Goal: Information Seeking & Learning: Learn about a topic

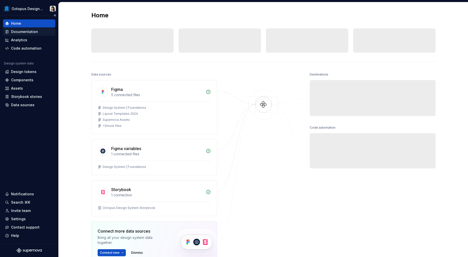
click at [36, 30] on div "Documentation" at bounding box center [24, 31] width 27 height 5
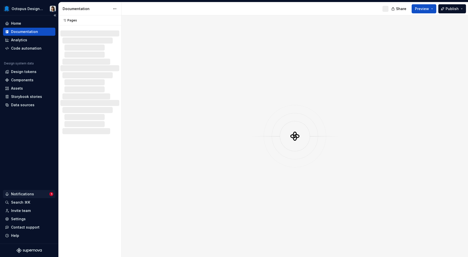
click at [38, 194] on div "Notifications" at bounding box center [27, 193] width 44 height 5
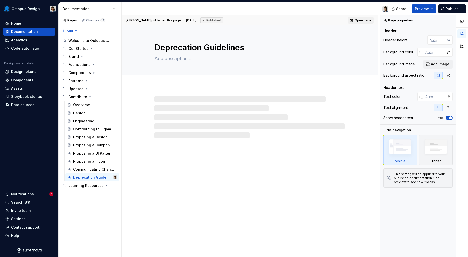
click at [266, 176] on html "Octopus Design System Home Documentation Analytics Code automation Design syste…" at bounding box center [234, 128] width 468 height 257
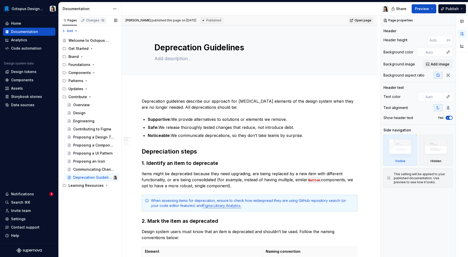
click at [89, 21] on div "Changes 15" at bounding box center [95, 20] width 19 height 4
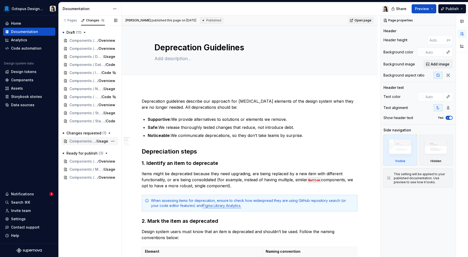
click at [99, 141] on span "Usage" at bounding box center [102, 141] width 11 height 5
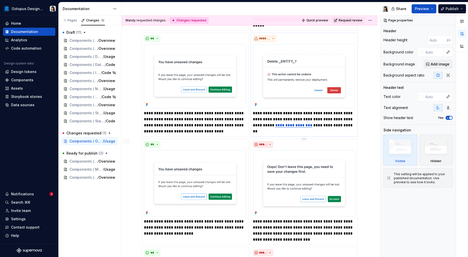
scroll to position [259, 0]
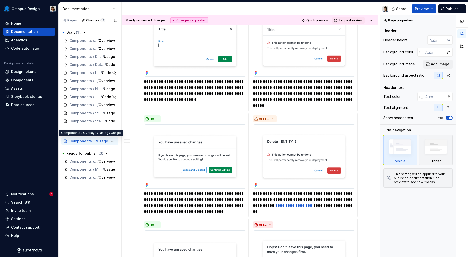
type textarea "*"
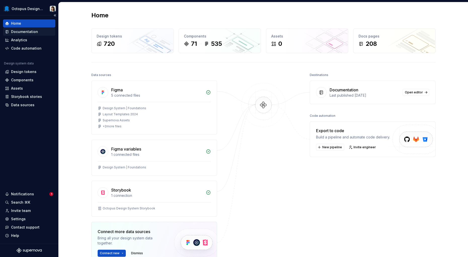
click at [32, 35] on div "Documentation" at bounding box center [29, 32] width 52 height 8
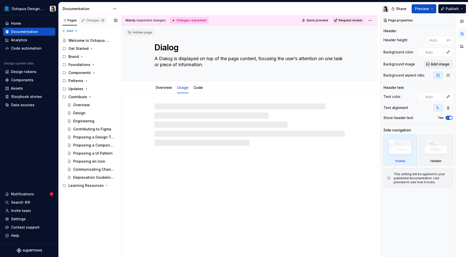
click at [93, 21] on div "Changes 15" at bounding box center [95, 20] width 19 height 4
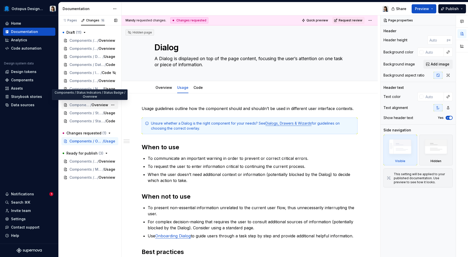
click at [88, 102] on div "Components / Status Indicators / Status Badge / Overview" at bounding box center [89, 105] width 57 height 8
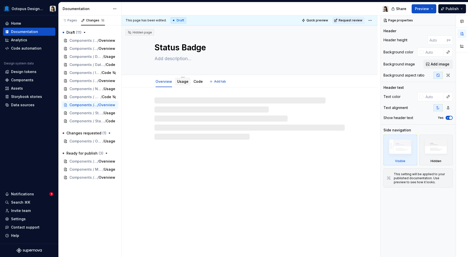
click at [180, 81] on link "Usage" at bounding box center [182, 81] width 11 height 4
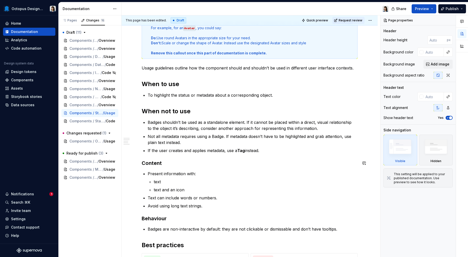
type textarea "*"
